Goal: Task Accomplishment & Management: Manage account settings

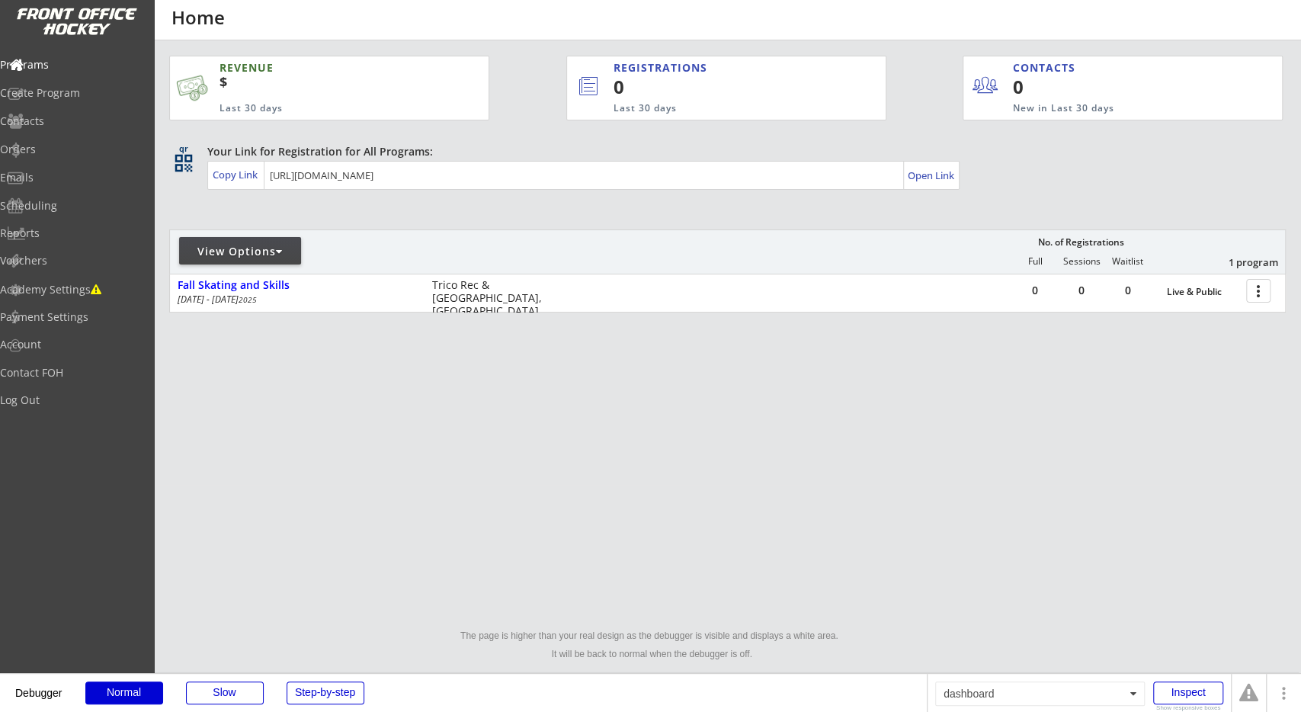
click at [561, 531] on div "REVENUE $ Last 30 days REGISTRATIONS 0 Last 30 days CONTACTS 0 New in Last 30 d…" at bounding box center [650, 358] width 1301 height 716
click at [793, 202] on div "REVENUE $ Last 30 days REGISTRATIONS 0 Last 30 days CONTACTS 0 New in Last 30 d…" at bounding box center [727, 255] width 1116 height 431
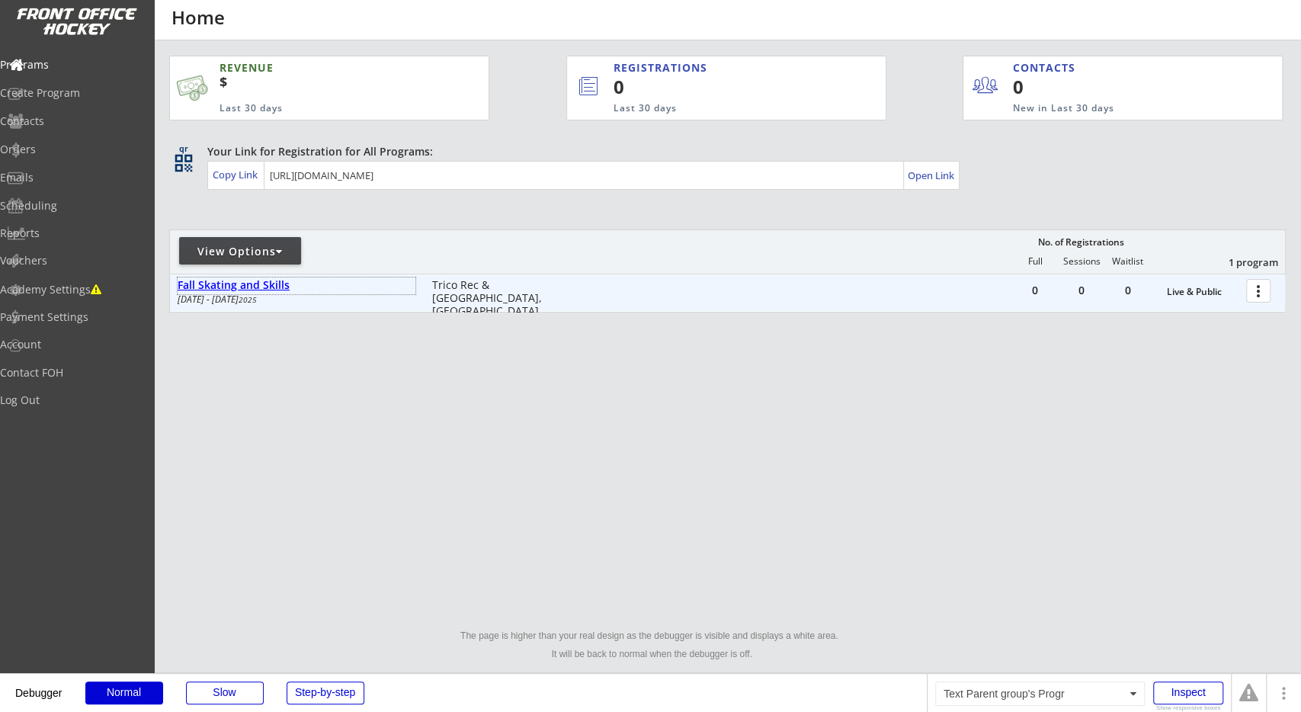
click at [284, 288] on div "Fall Skating and Skills" at bounding box center [297, 285] width 238 height 13
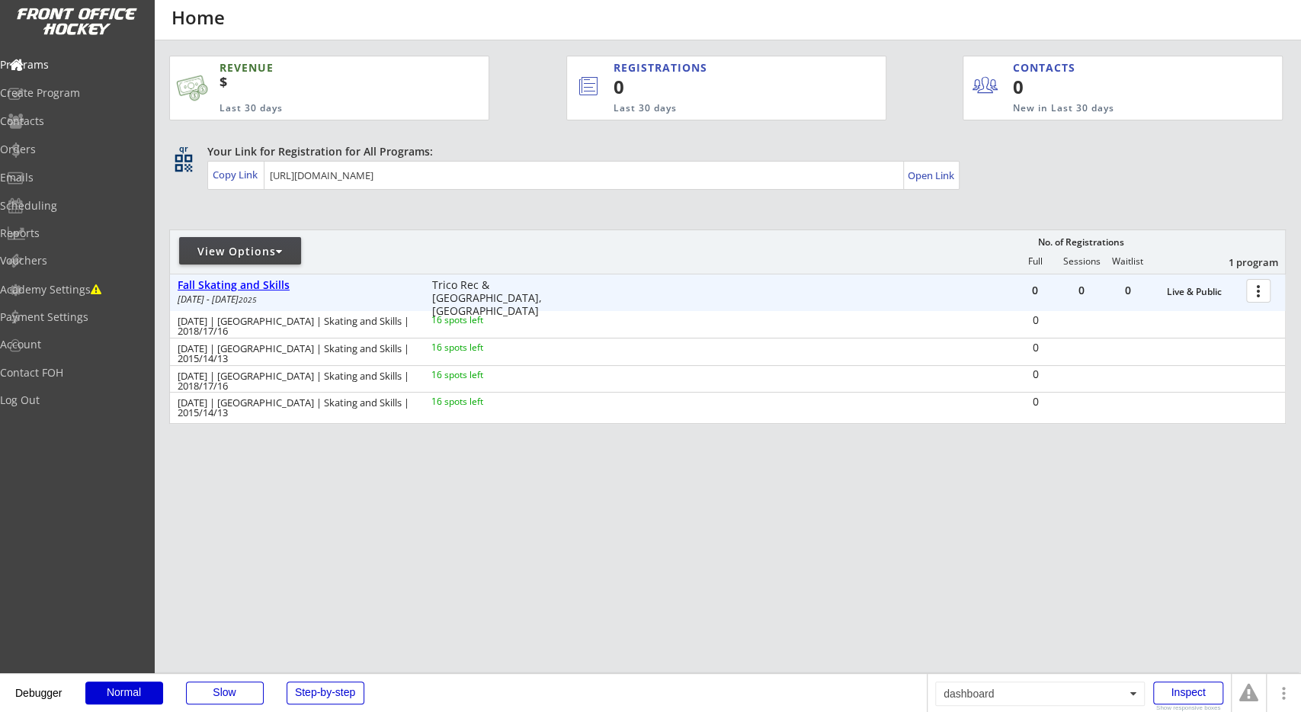
click at [284, 288] on div "Fall Skating and Skills" at bounding box center [297, 285] width 238 height 13
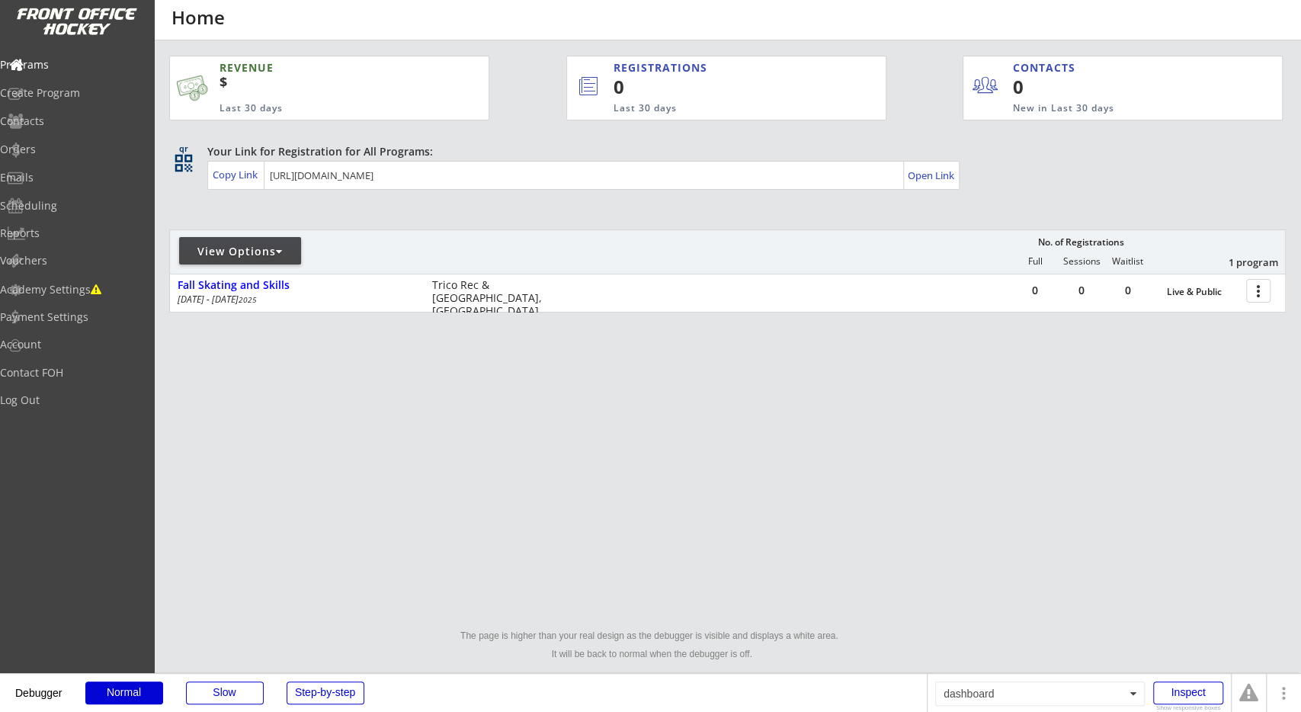
click at [338, 202] on div "REVENUE $ Last 30 days REGISTRATIONS 0 Last 30 days CONTACTS 0 New in Last 30 d…" at bounding box center [727, 255] width 1116 height 431
click at [96, 288] on div "Academy Settings" at bounding box center [72, 289] width 137 height 11
select select ""CAD""
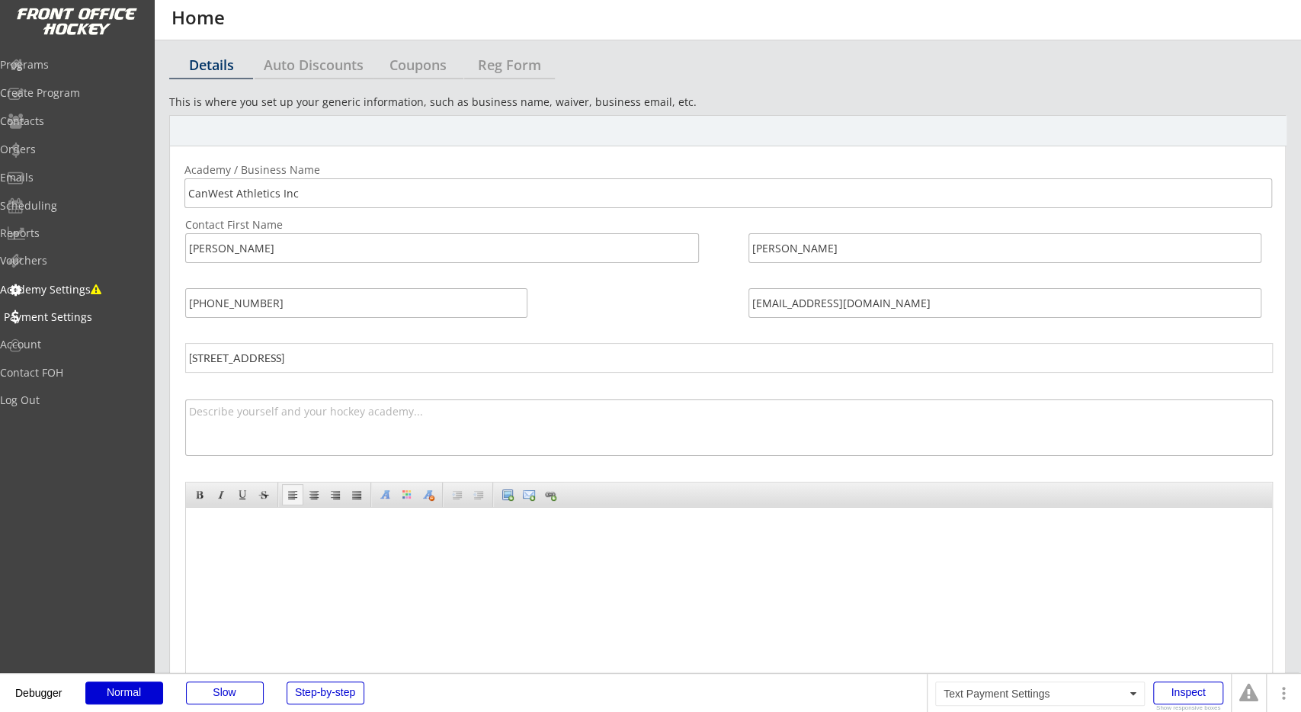
select select ""CAD""
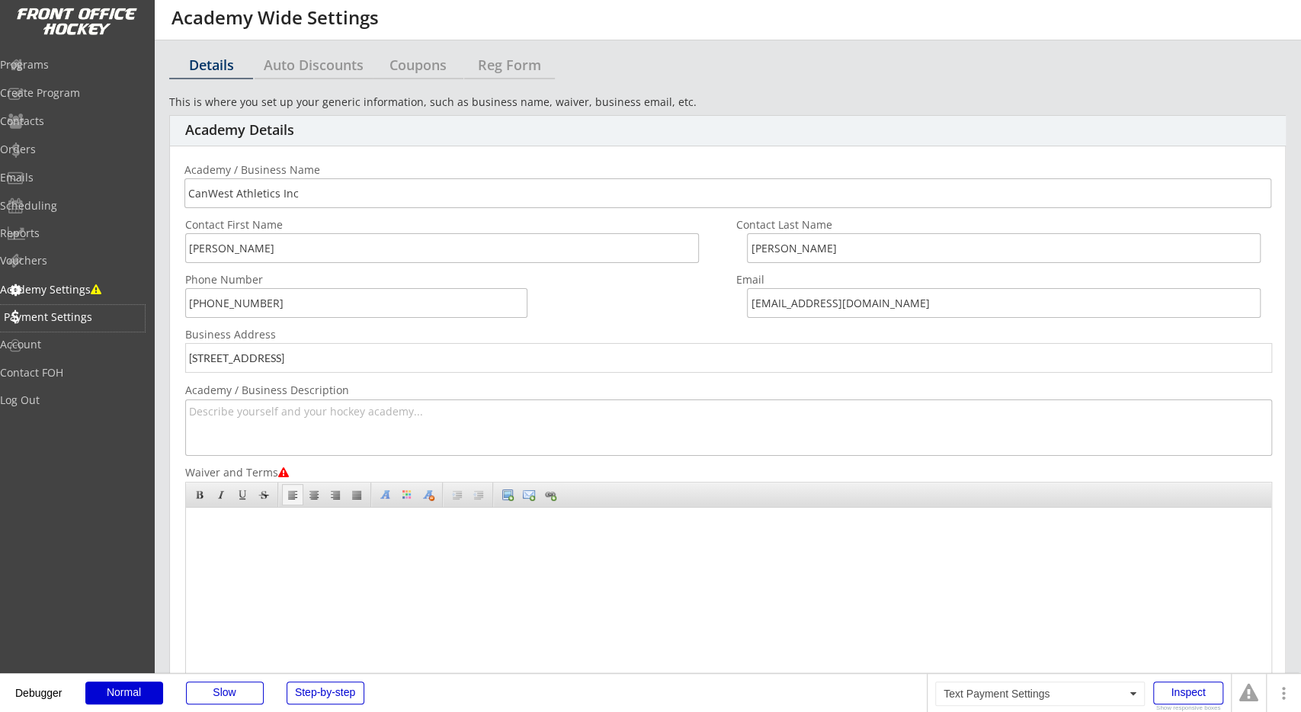
click at [94, 322] on div "Payment Settings" at bounding box center [72, 317] width 137 height 11
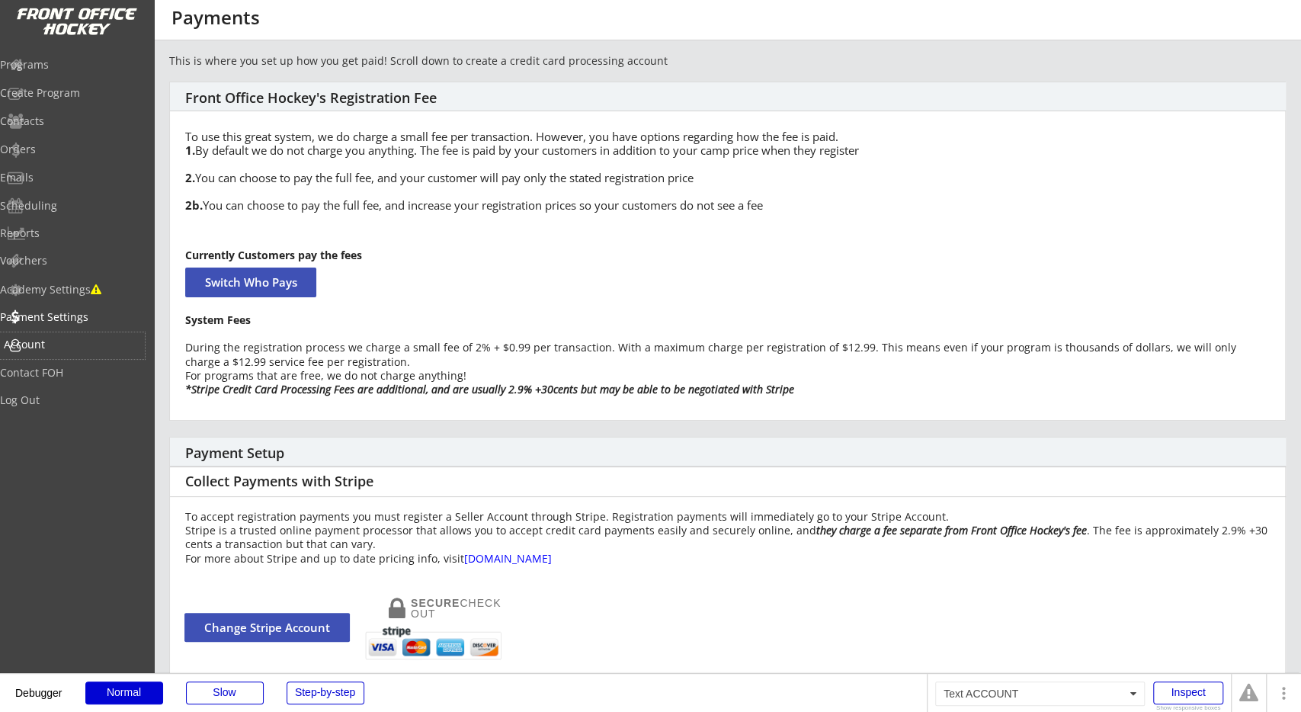
click at [91, 338] on div "Account" at bounding box center [72, 345] width 145 height 27
select select ""Yes""
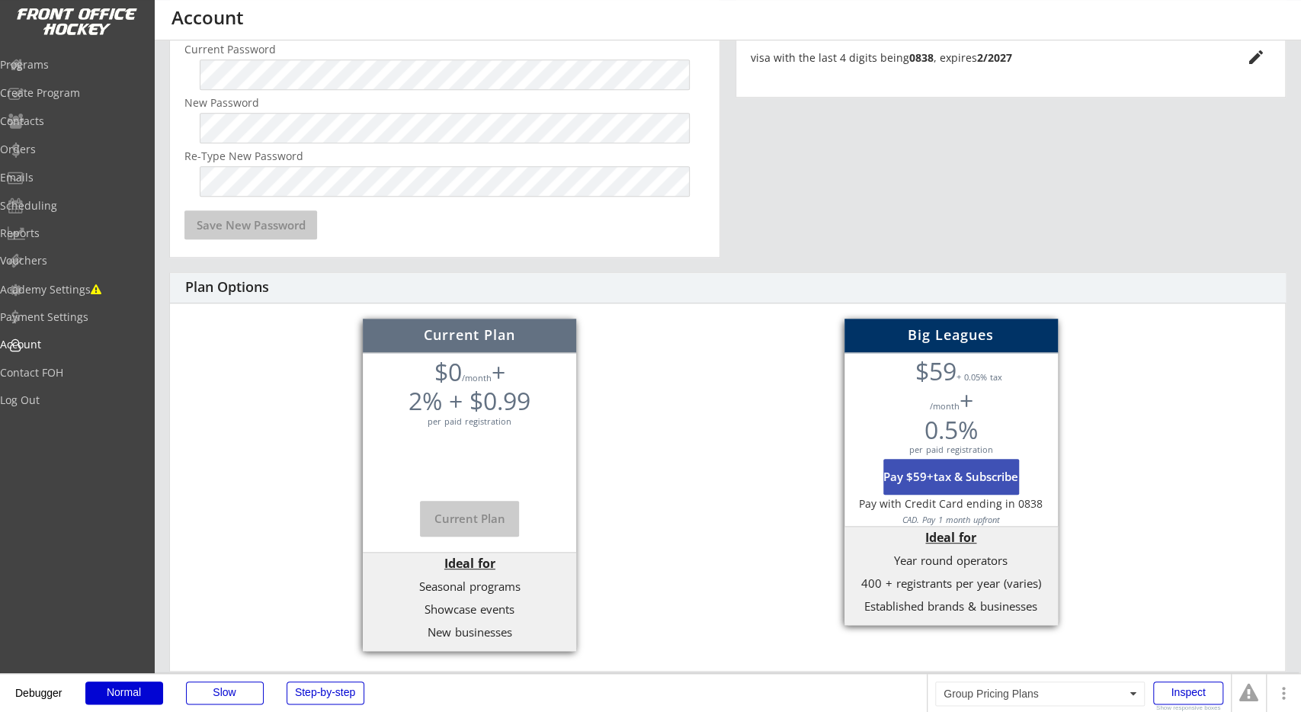
click at [659, 549] on div "Plan Options Current Plan $0 /month + 2% + $0.99 per paid registration Current …" at bounding box center [727, 471] width 1116 height 399
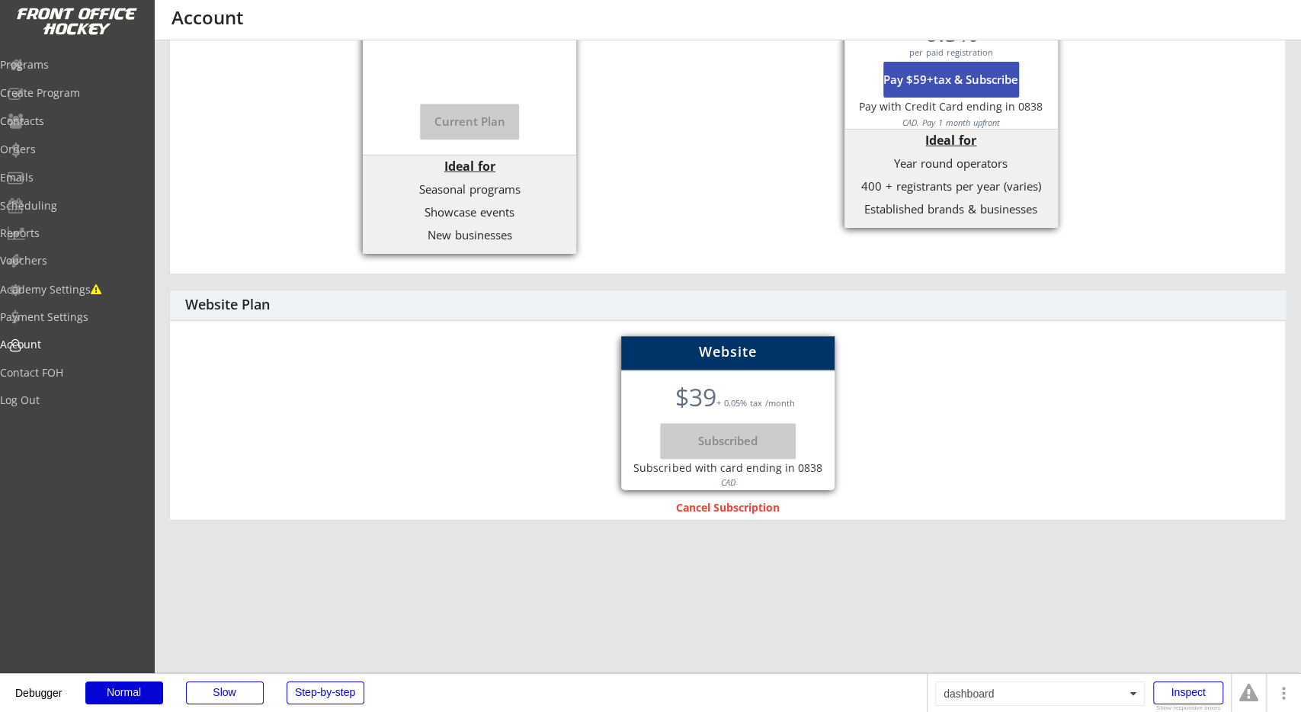
scroll to position [615, 0]
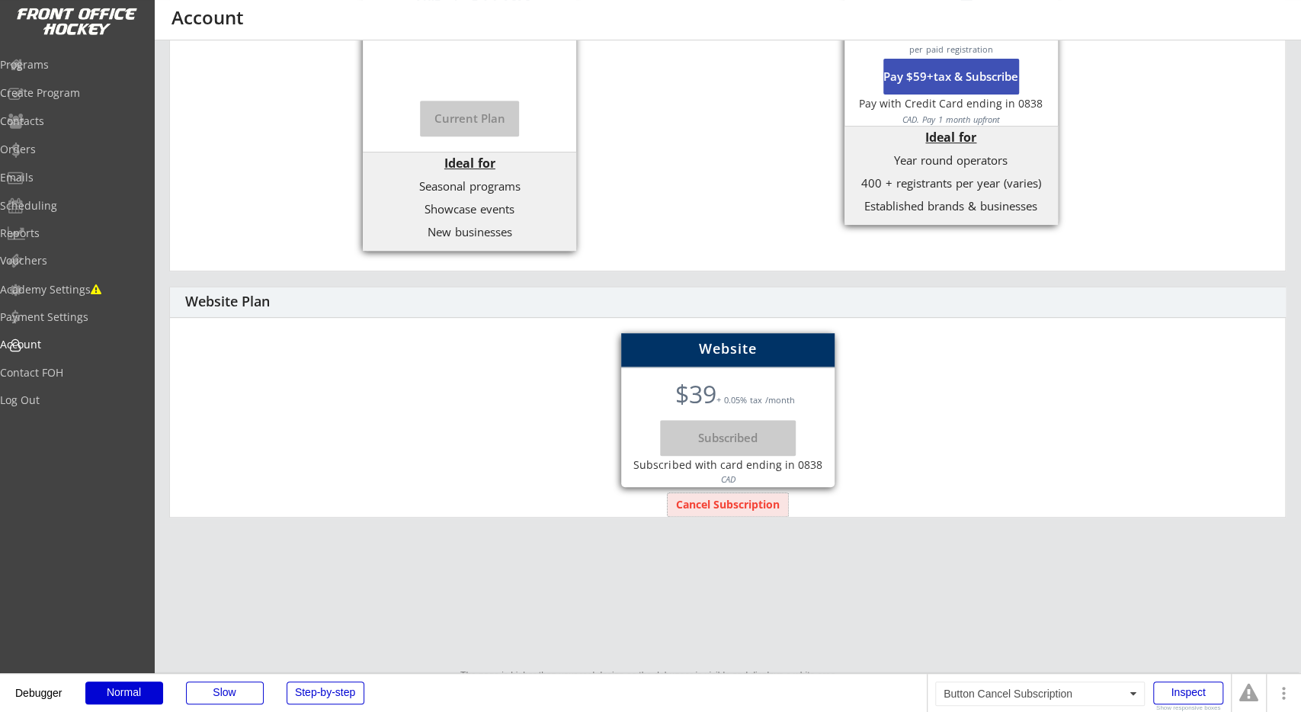
click at [760, 507] on button "Cancel Subscription" at bounding box center [727, 504] width 120 height 23
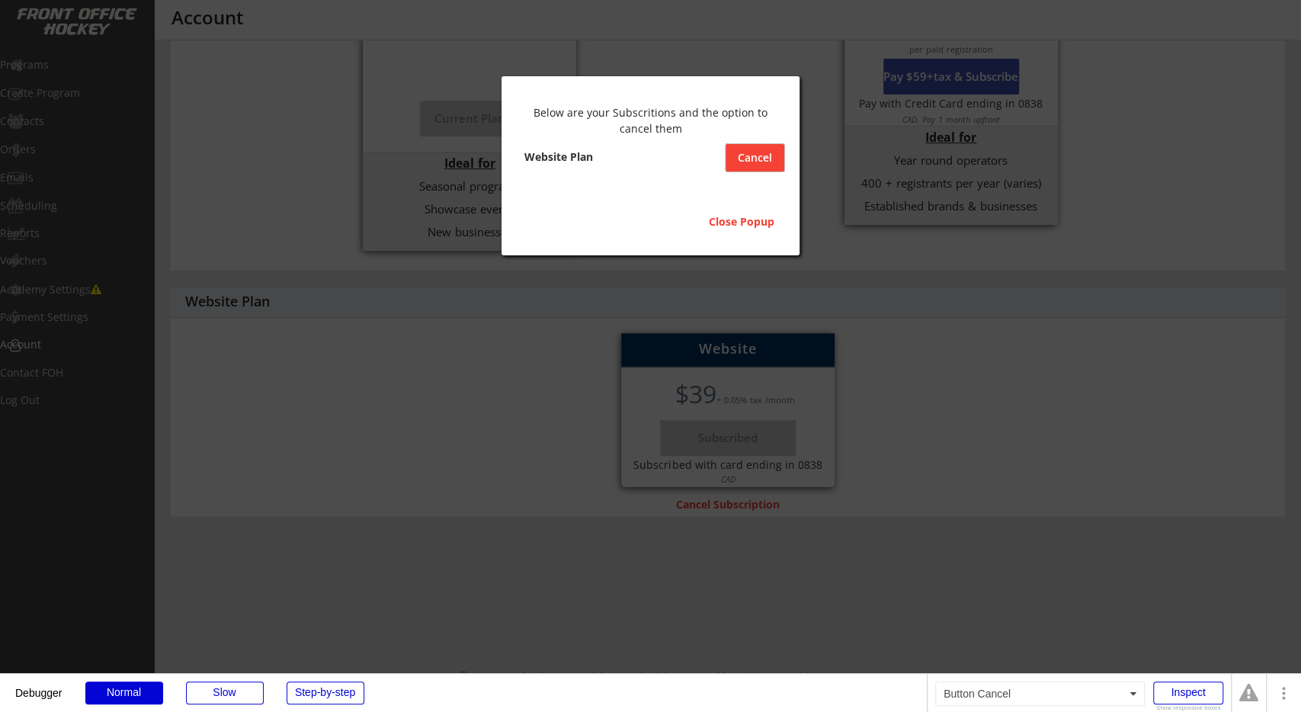
click at [747, 158] on button "Cancel" at bounding box center [754, 157] width 59 height 27
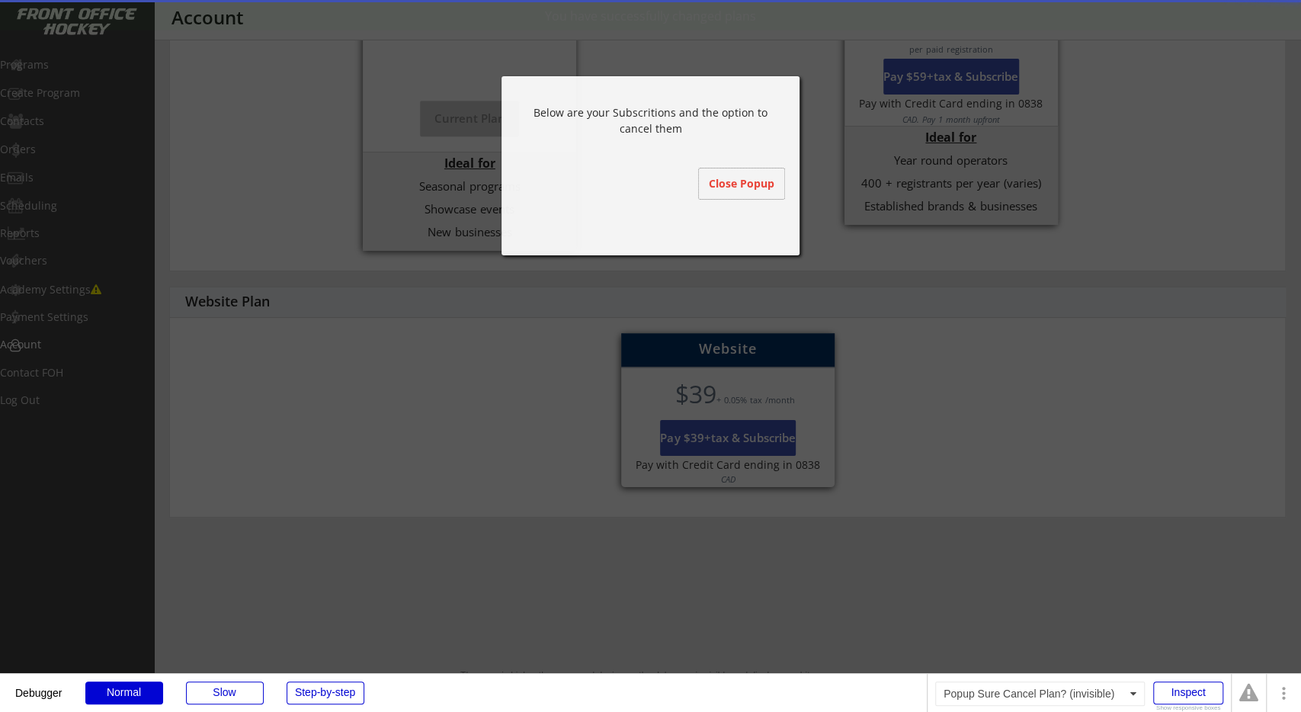
click at [746, 214] on div "Below are your Subscritions and the option to cancel them Website Plan Cancel C…" at bounding box center [650, 165] width 298 height 179
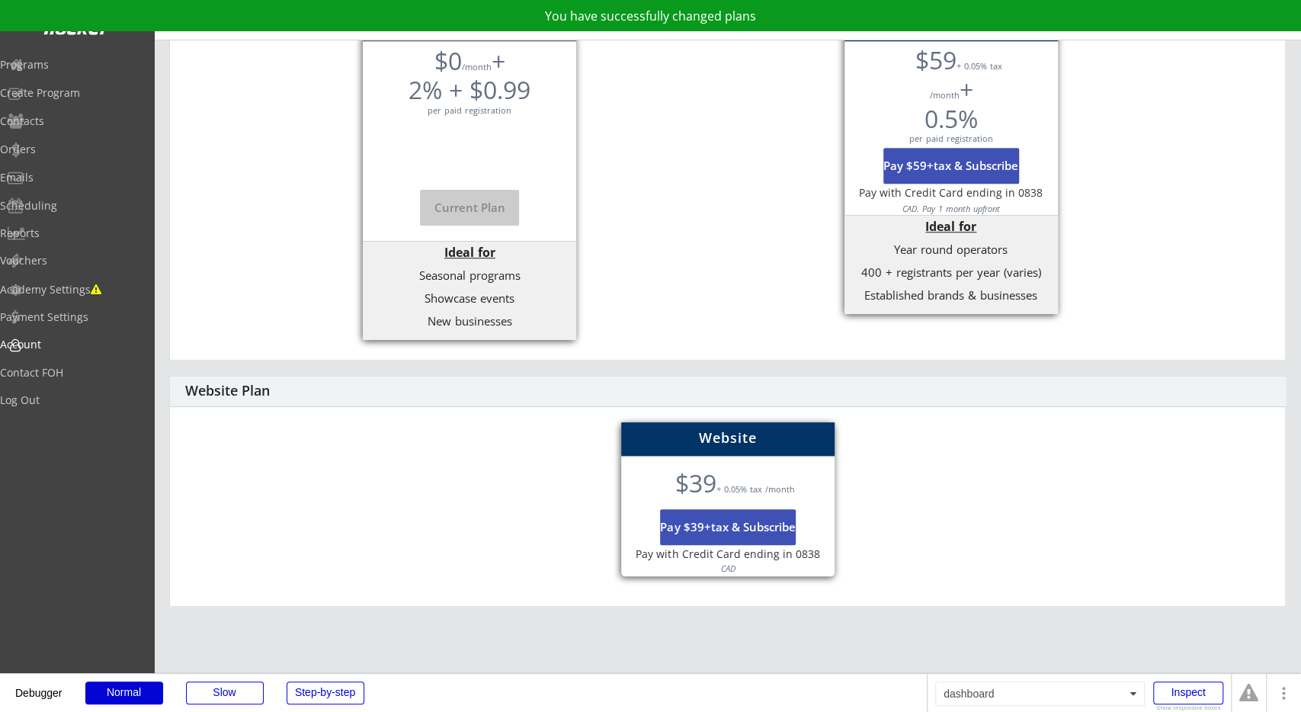
scroll to position [0, 0]
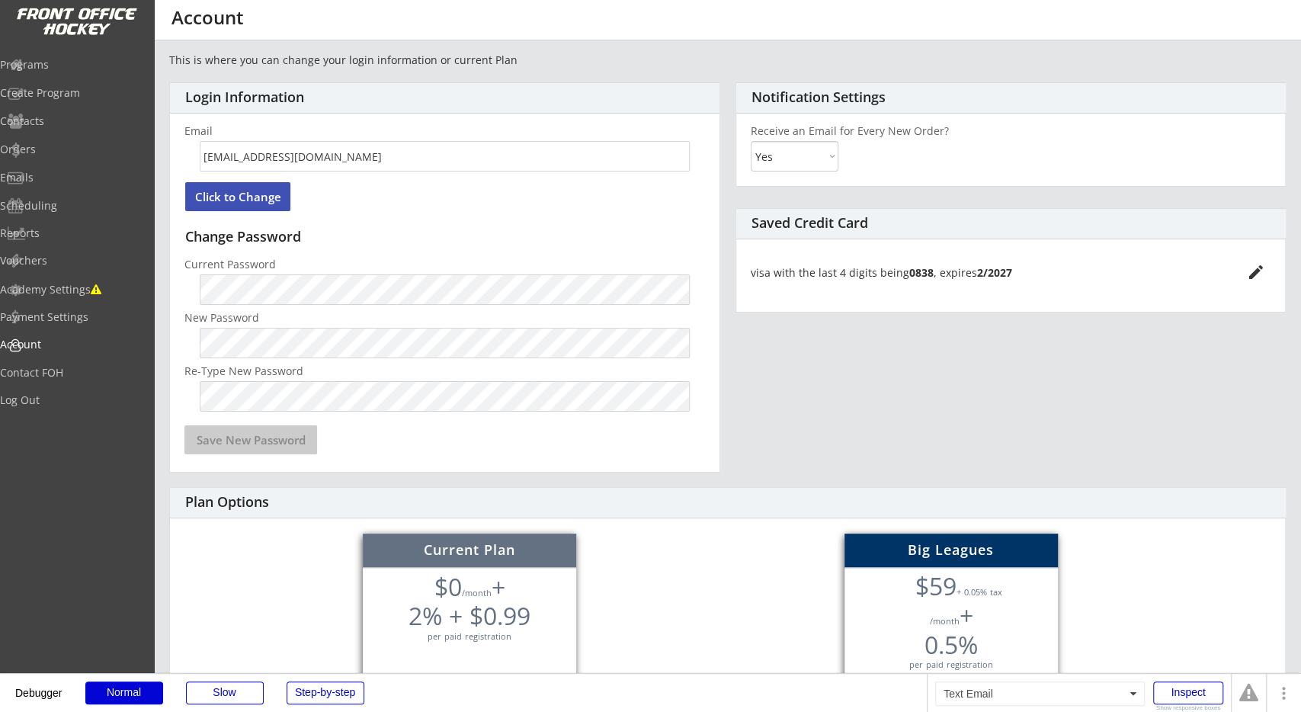
click at [414, 130] on div "Email" at bounding box center [444, 131] width 520 height 11
click at [93, 65] on div "Programs" at bounding box center [72, 64] width 137 height 11
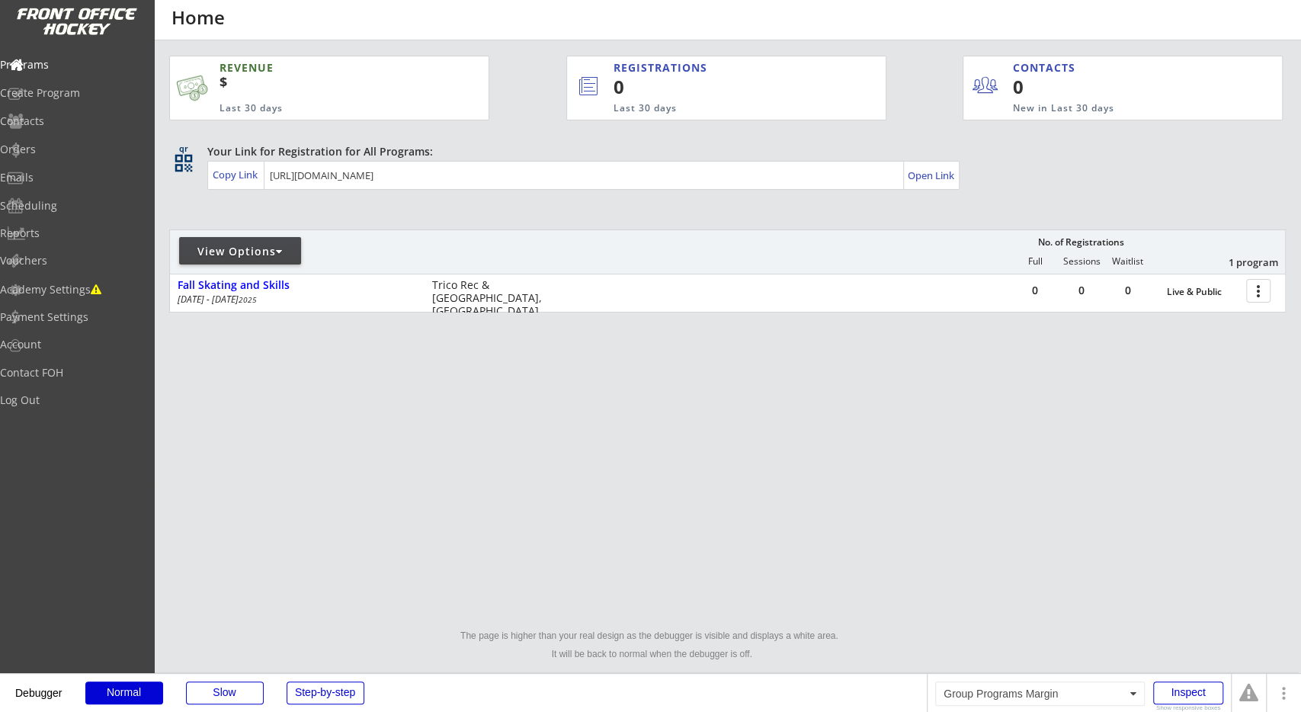
click at [255, 477] on div "REVENUE $ Last 30 days REGISTRATIONS 0 Last 30 days CONTACTS 0 New in Last 30 d…" at bounding box center [727, 259] width 1147 height 438
